Goal: Find specific page/section: Find specific page/section

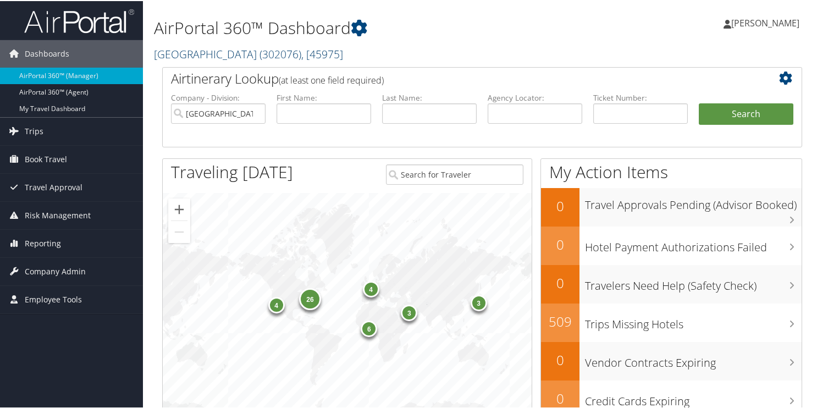
click at [174, 54] on link "Temple University ( 302076 ) , [ 45975 ]" at bounding box center [248, 53] width 189 height 15
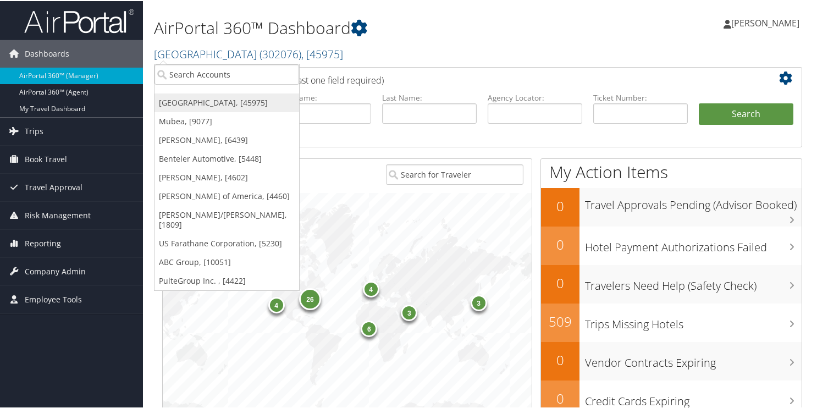
click at [185, 106] on link "[GEOGRAPHIC_DATA], [45975]" at bounding box center [227, 101] width 145 height 19
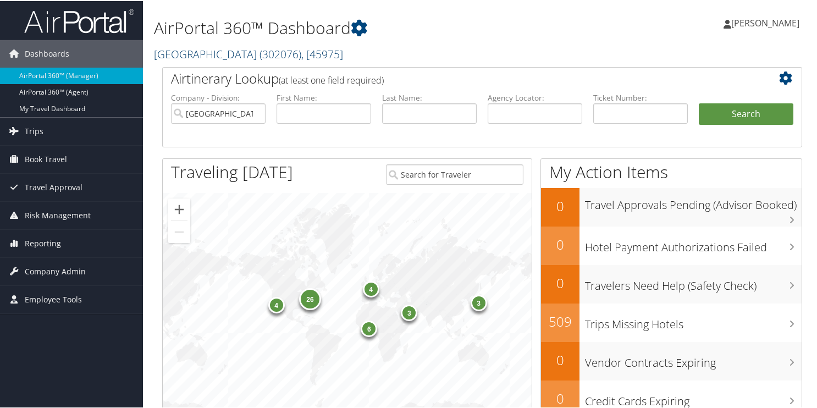
click at [171, 52] on link "Temple University ( 302076 ) , [ 45975 ]" at bounding box center [248, 53] width 189 height 15
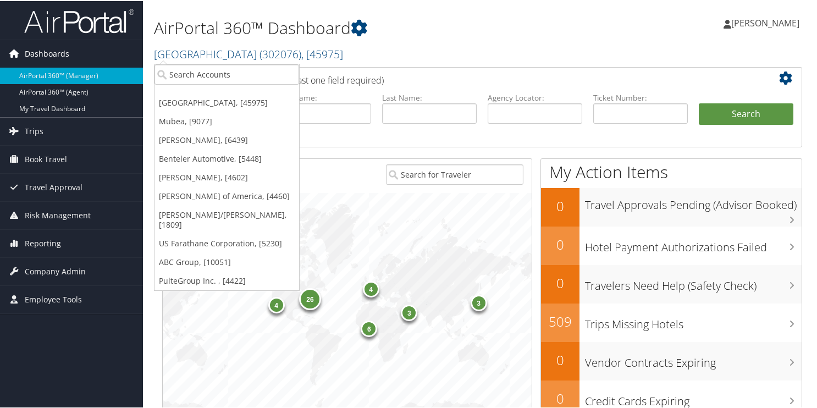
click at [36, 45] on span "Dashboards" at bounding box center [47, 53] width 45 height 28
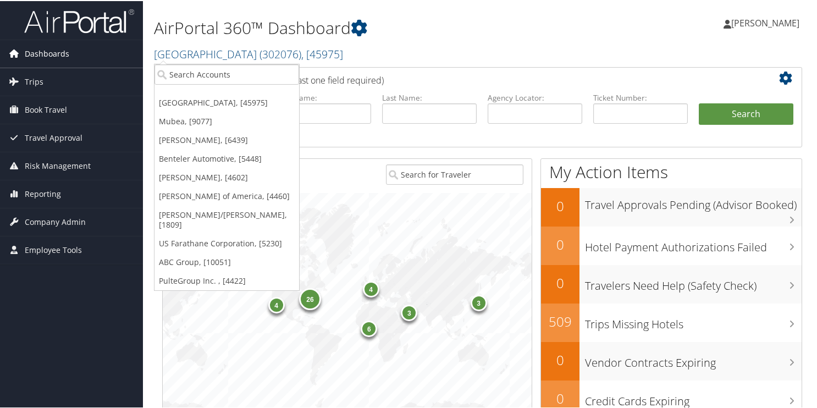
click at [36, 49] on span "Dashboards" at bounding box center [47, 53] width 45 height 28
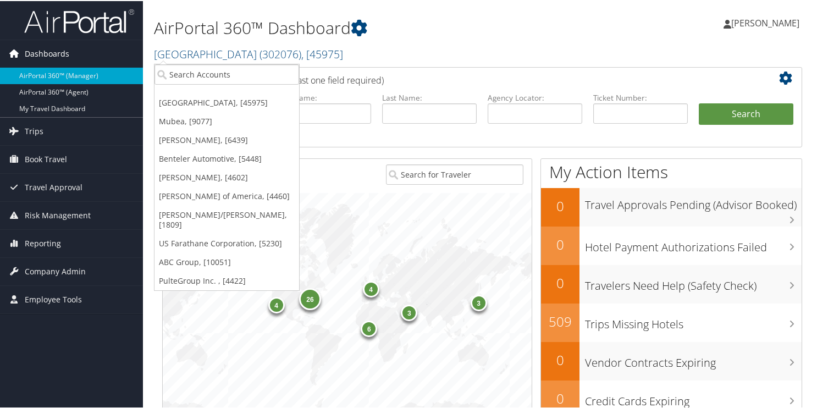
click at [36, 49] on span "Dashboards" at bounding box center [47, 53] width 45 height 28
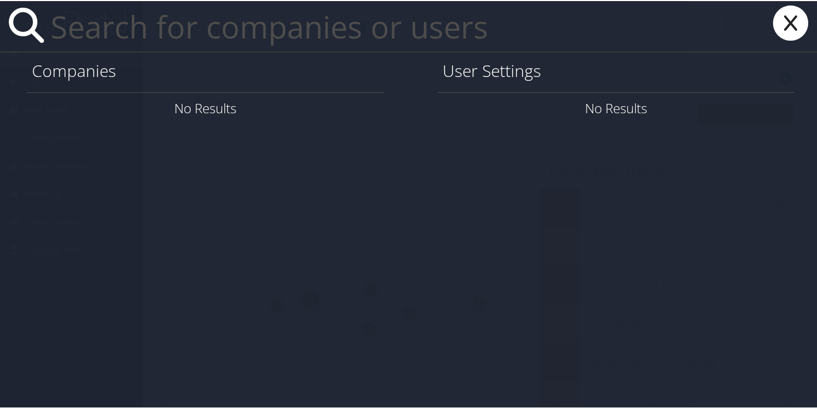
click at [117, 34] on input "text" at bounding box center [368, 25] width 644 height 51
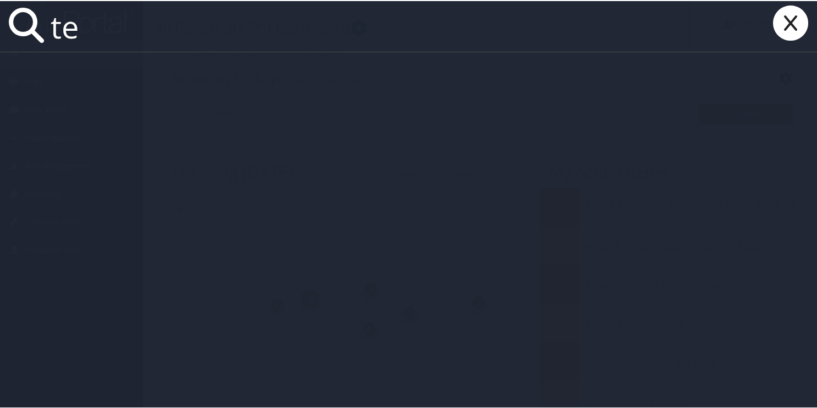
type input "temple"
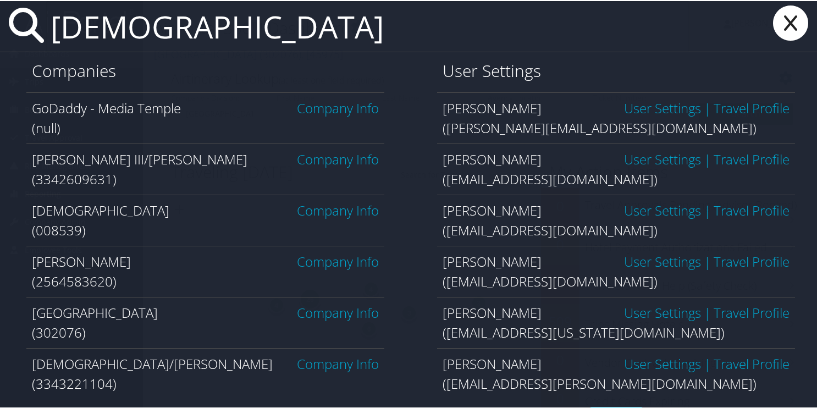
click at [310, 312] on link "Company Info" at bounding box center [338, 312] width 82 height 18
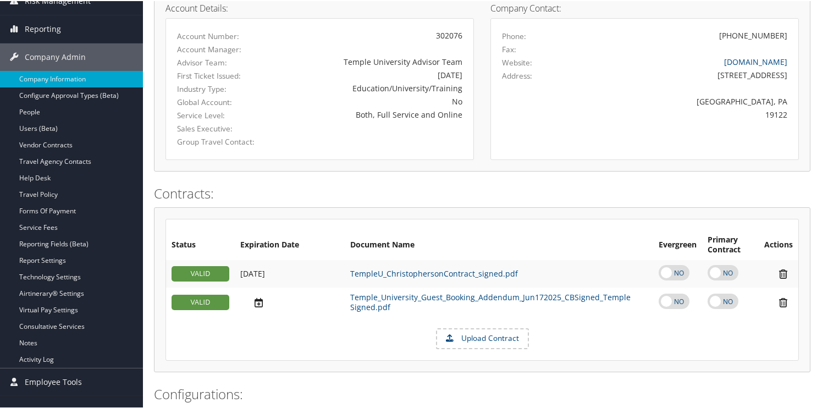
scroll to position [110, 0]
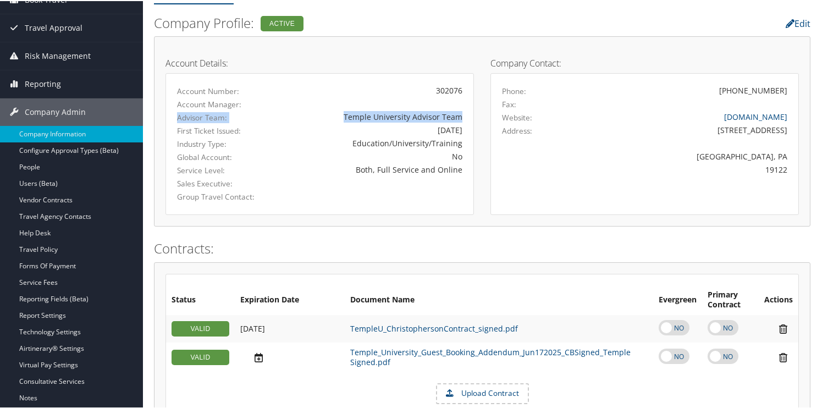
drag, startPoint x: 345, startPoint y: 108, endPoint x: 462, endPoint y: 114, distance: 117.3
click at [462, 114] on div "Account Number: 302076 Account Manager: Advisor Team: Temple University Advisor…" at bounding box center [320, 143] width 309 height 142
click at [288, 156] on div "No" at bounding box center [370, 156] width 185 height 12
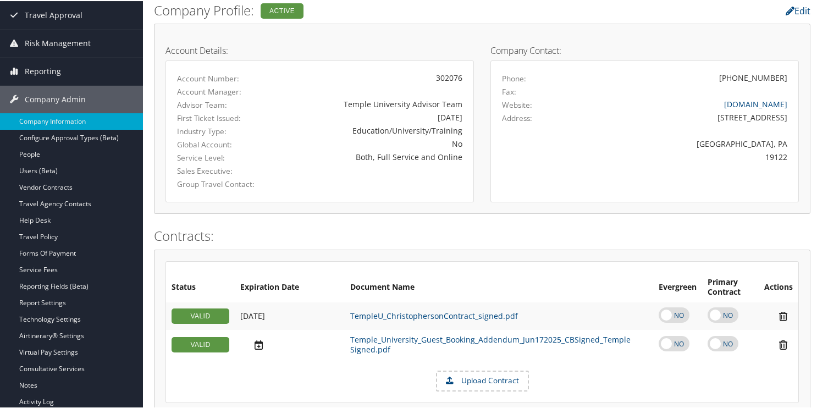
scroll to position [0, 0]
